Goal: Obtain resource: Obtain resource

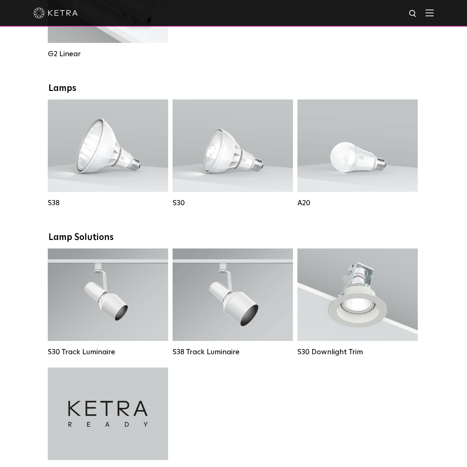
scroll to position [518, 0]
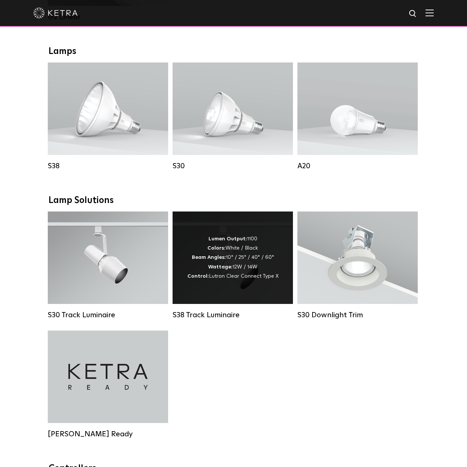
click at [256, 254] on div "Lumen Output: 1100 Colors: White / Black Beam Angles: 10° / 25° / 40° / 60° Wat…" at bounding box center [232, 258] width 91 height 47
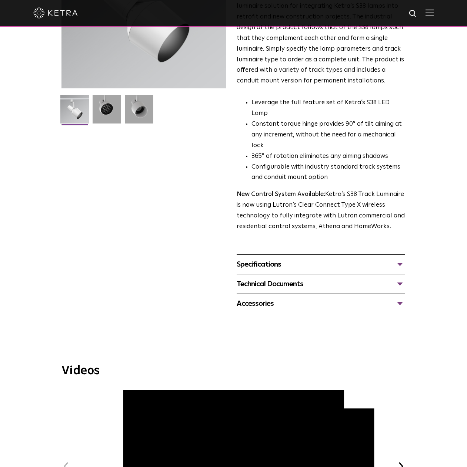
scroll to position [148, 0]
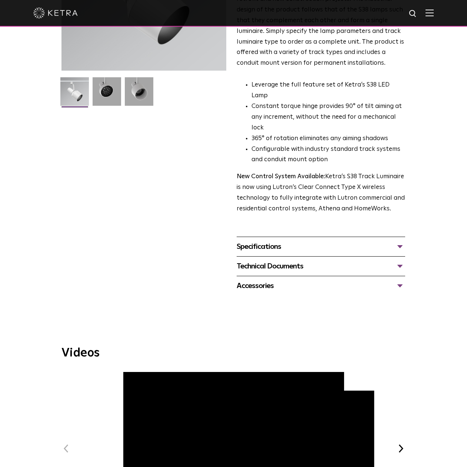
click at [291, 241] on div "Specifications" at bounding box center [320, 247] width 168 height 12
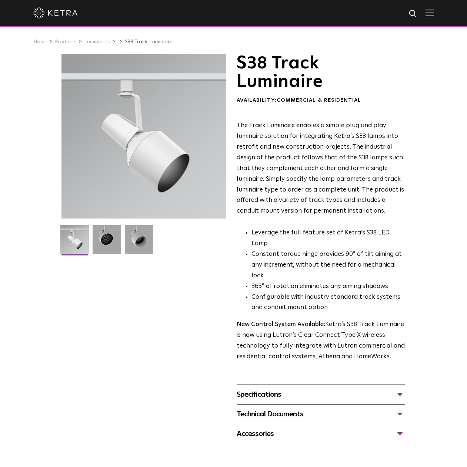
click at [293, 409] on div "Technical Documents" at bounding box center [320, 415] width 168 height 12
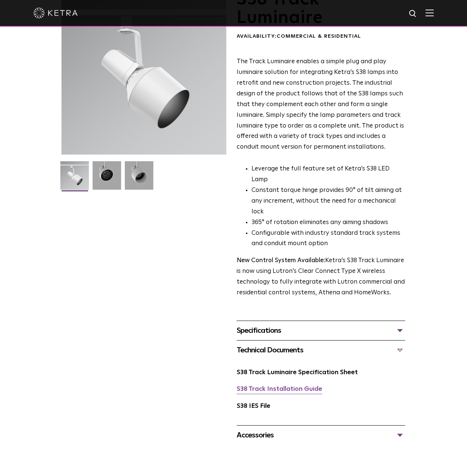
scroll to position [74, 0]
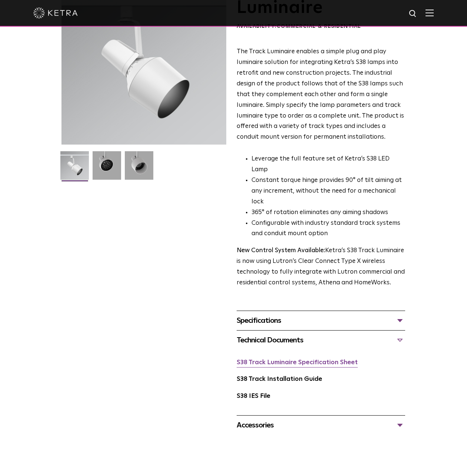
click at [307, 360] on link "S38 Track Luminaire Specification Sheet" at bounding box center [296, 363] width 121 height 6
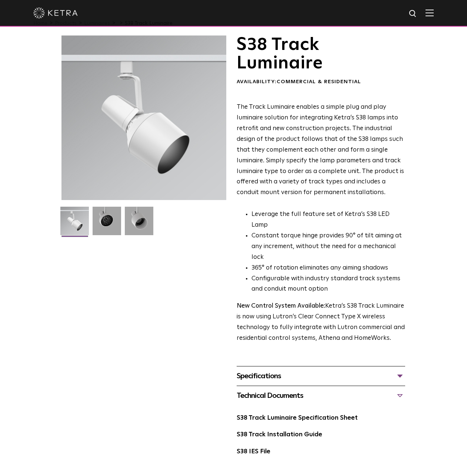
scroll to position [0, 0]
